Goal: Find specific page/section: Find specific page/section

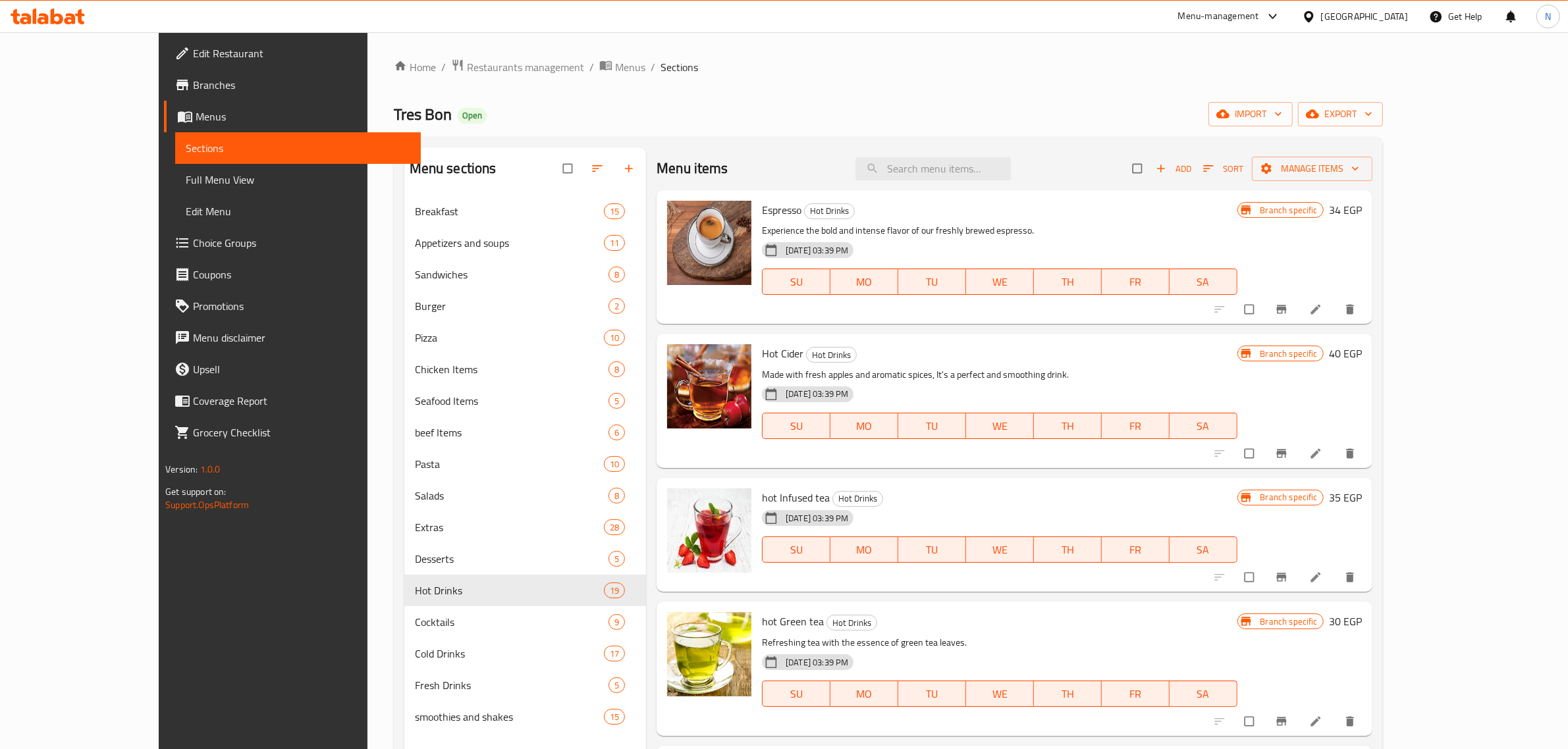
click at [403, 54] on div "Home / Restaurants management / Menus / Sections Tres Bon Open import export Me…" at bounding box center [888, 483] width 1042 height 902
click at [467, 65] on span "Restaurants management" at bounding box center [525, 67] width 117 height 16
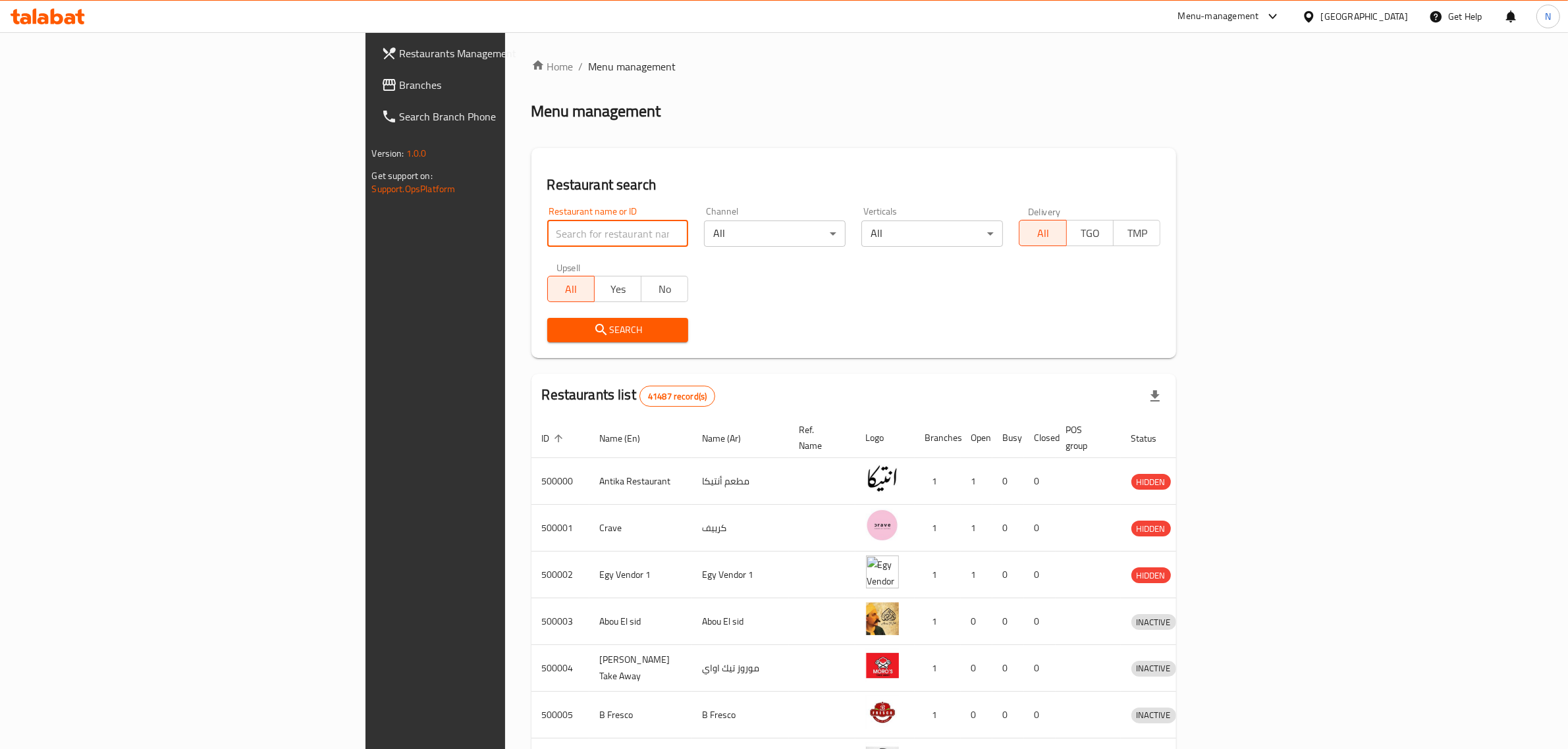
click at [547, 230] on input "search" at bounding box center [618, 234] width 142 height 26
paste input "676407"
type input "676407"
click button "Search" at bounding box center [618, 330] width 142 height 25
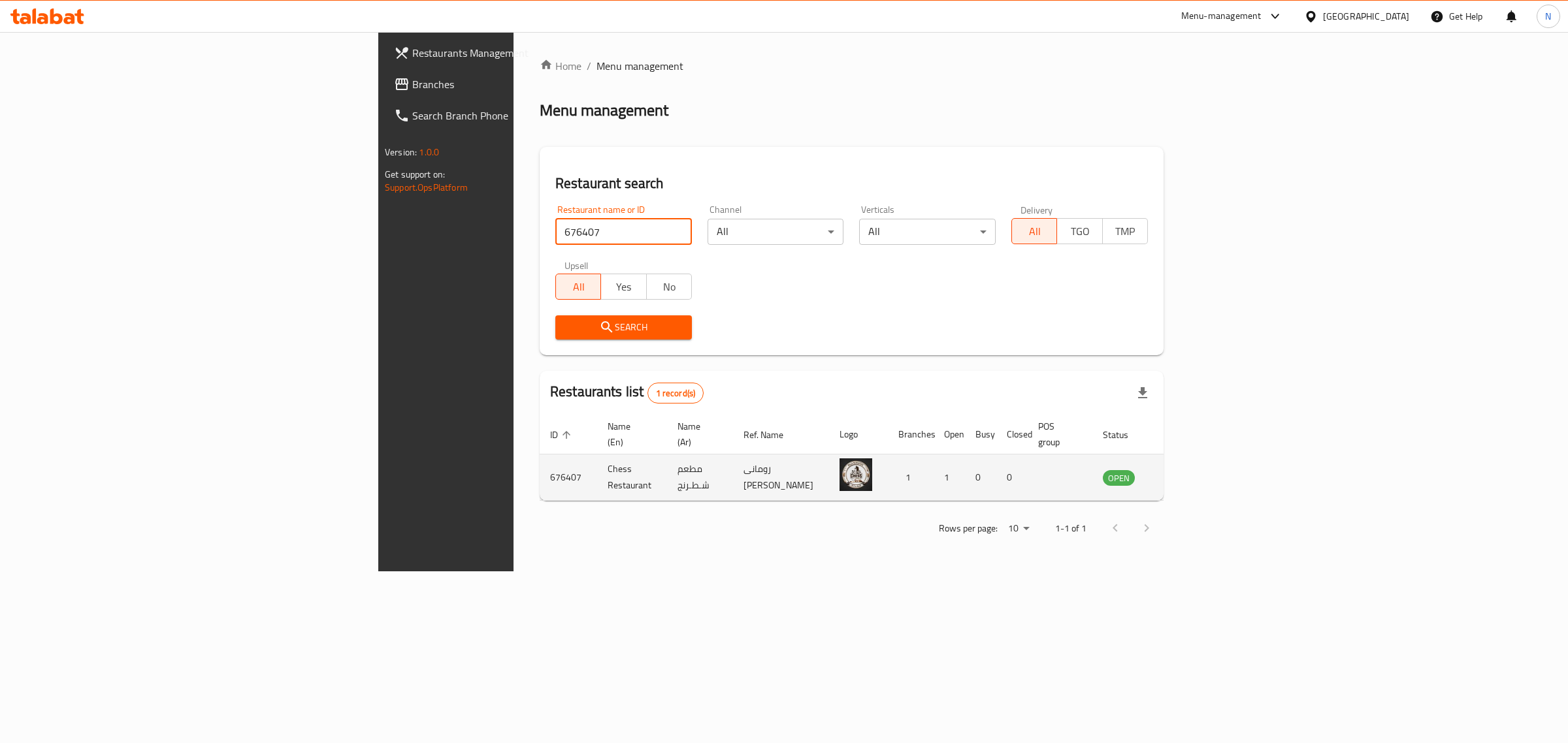
click at [1187, 473] on icon "enhanced table" at bounding box center [1179, 478] width 14 height 11
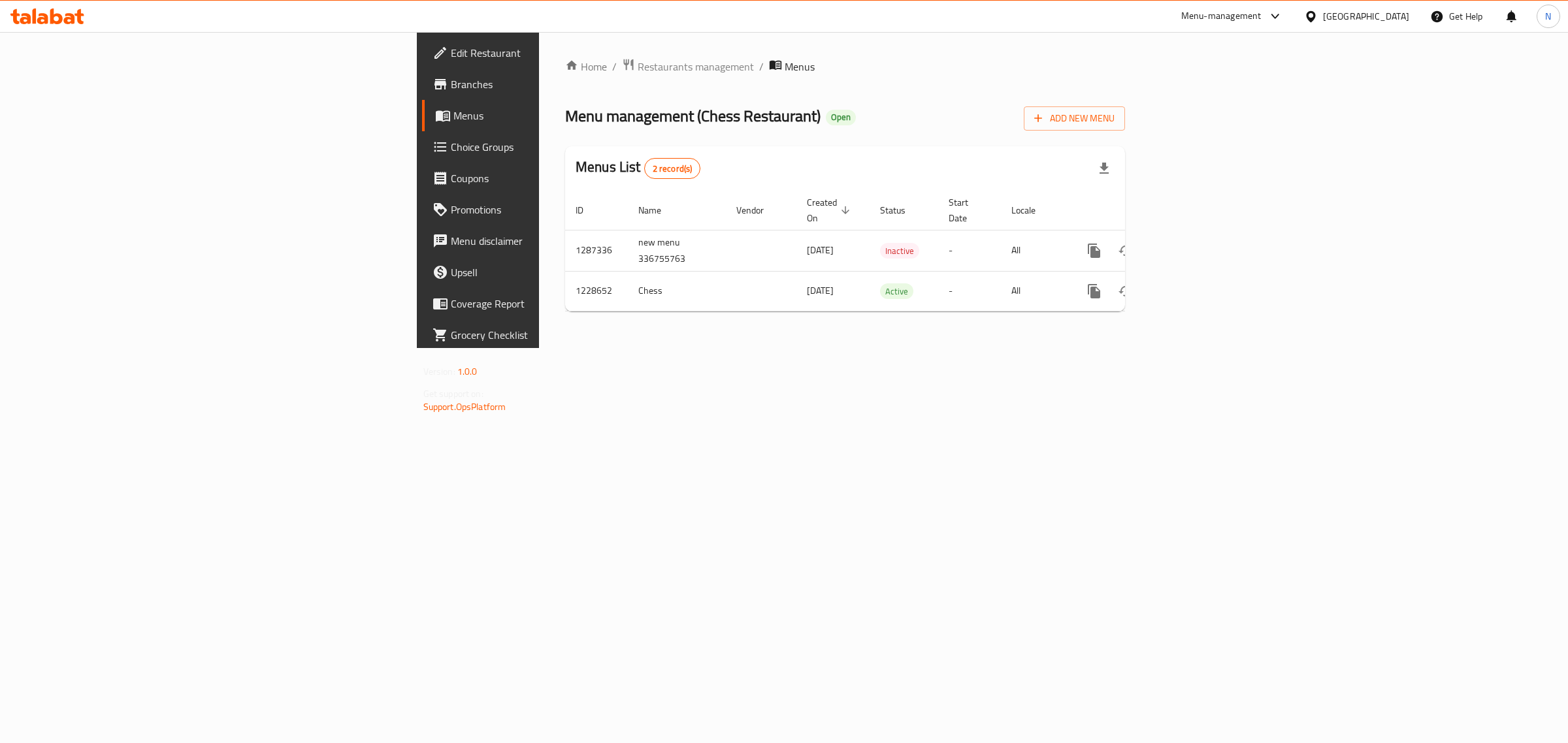
click at [451, 85] on span "Branches" at bounding box center [560, 84] width 218 height 16
